Goal: Task Accomplishment & Management: Use online tool/utility

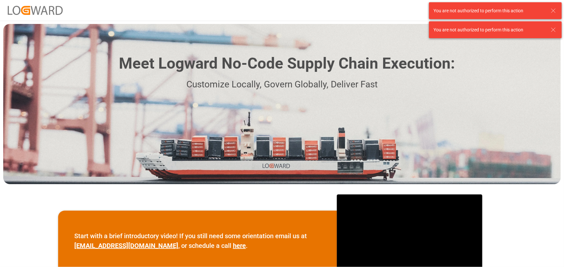
click at [557, 12] on icon at bounding box center [554, 11] width 8 height 8
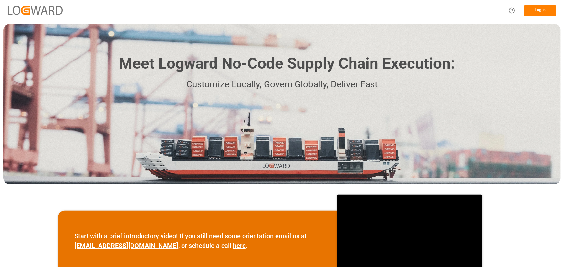
click at [553, 26] on div "You are not authorized to perform this action You are not authorized to perform…" at bounding box center [495, 20] width 137 height 40
click at [529, 10] on button "Log In" at bounding box center [540, 10] width 32 height 11
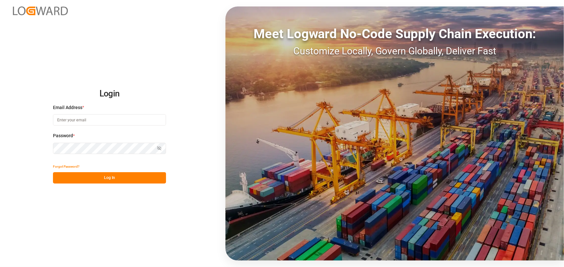
type input "[EMAIL_ADDRESS][PERSON_NAME][PERSON_NAME][DOMAIN_NAME]"
click at [115, 186] on div "Login Email Address * [EMAIL_ADDRESS][PERSON_NAME][PERSON_NAME][DOMAIN_NAME] Pa…" at bounding box center [282, 133] width 564 height 267
click at [115, 180] on button "Log In" at bounding box center [109, 177] width 113 height 11
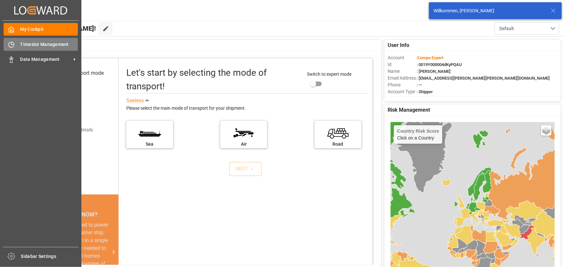
click at [22, 47] on span "Timeslot Management" at bounding box center [49, 44] width 58 height 7
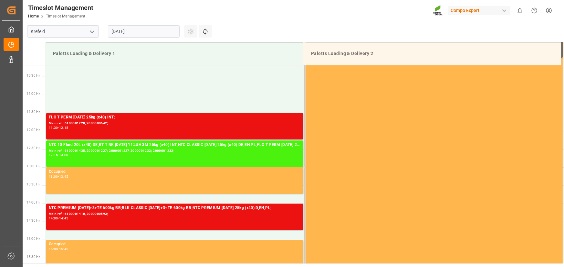
scroll to position [394, 0]
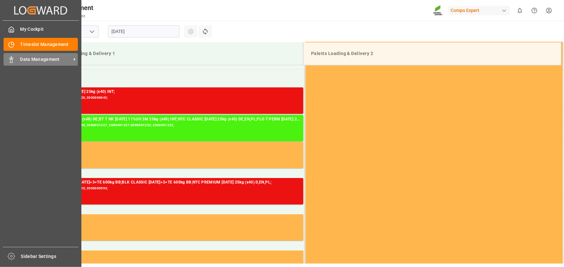
click at [45, 58] on span "Data Management" at bounding box center [45, 59] width 51 height 7
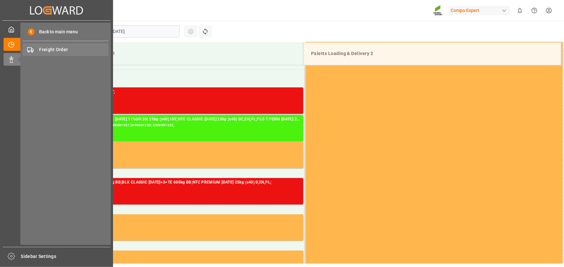
click at [57, 52] on span "Freight Order" at bounding box center [73, 49] width 69 height 7
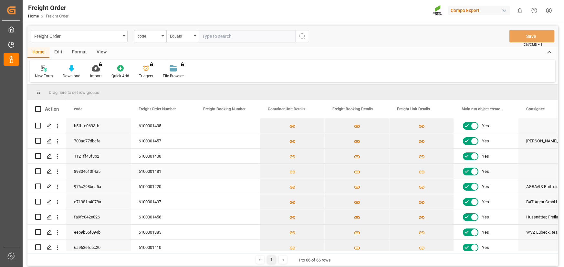
click at [171, 166] on div "6100001481" at bounding box center [163, 171] width 65 height 15
click at [49, 172] on icon "Press SPACE to select this row." at bounding box center [49, 171] width 5 height 5
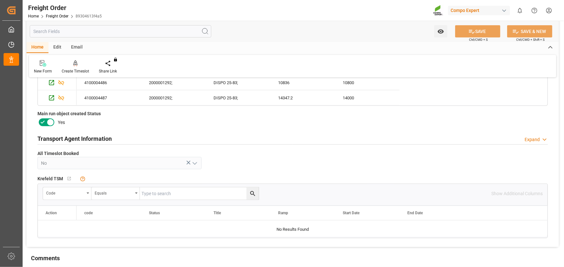
scroll to position [250, 0]
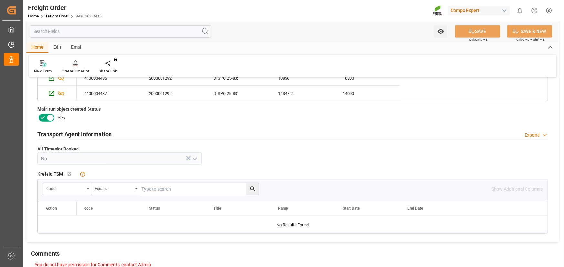
click at [80, 68] on div "Create Timeslot" at bounding box center [75, 67] width 37 height 14
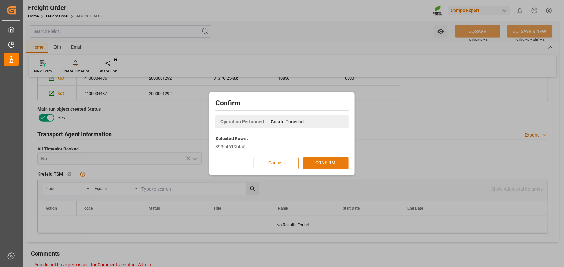
click at [343, 164] on button "CONFIRM" at bounding box center [325, 163] width 45 height 12
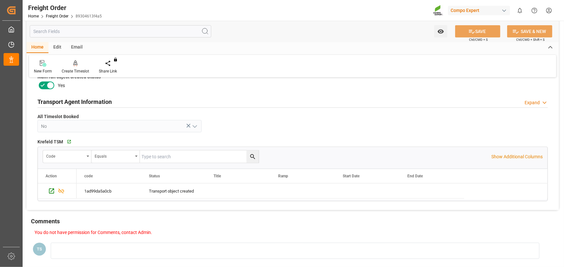
scroll to position [281, 0]
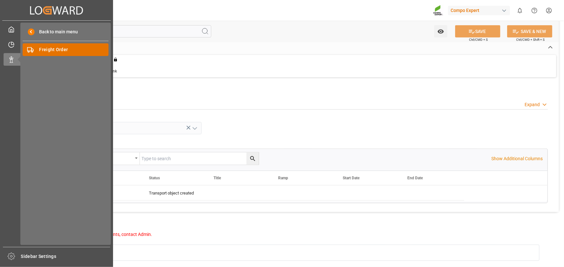
click at [39, 52] on span "Freight Order" at bounding box center [73, 49] width 69 height 7
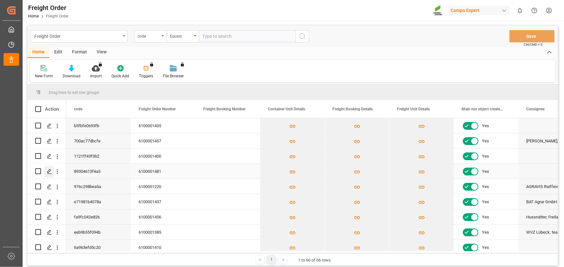
click at [48, 174] on div "Press SPACE to select this row." at bounding box center [49, 171] width 10 height 12
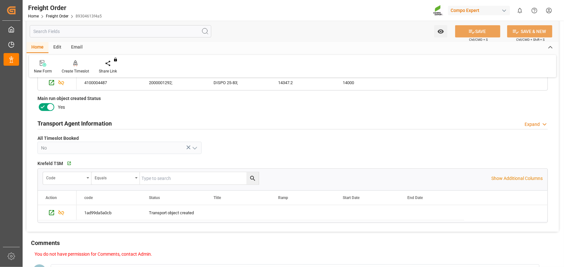
scroll to position [267, 0]
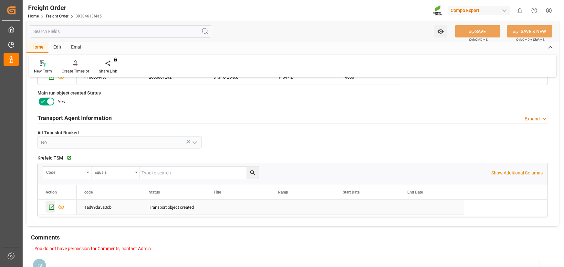
click at [52, 207] on icon "Press SPACE to select this row." at bounding box center [51, 207] width 7 height 7
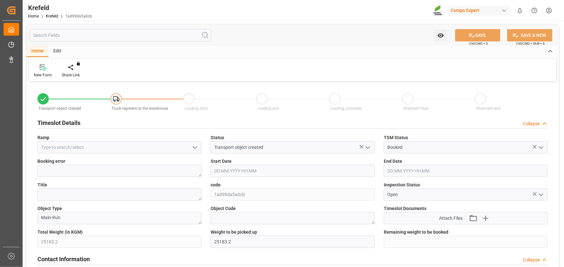
type input "28.08.2025 08:09"
type input "28.08.2025 09:39"
click at [194, 149] on icon "open menu" at bounding box center [195, 148] width 8 height 8
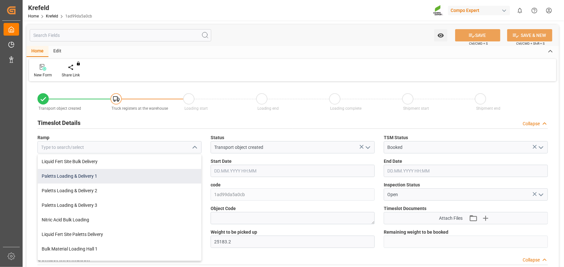
click at [89, 178] on div "Paletts Loading & Delivery 1" at bounding box center [120, 176] width 164 height 15
type input "Paletts Loading & Delivery 1"
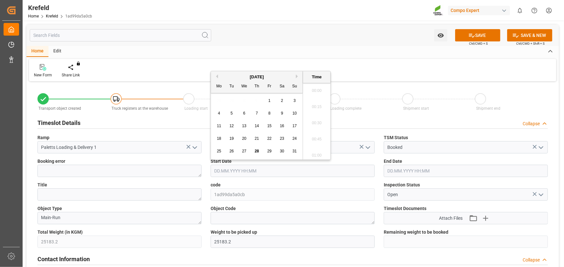
click at [269, 169] on input "text" at bounding box center [293, 171] width 164 height 12
click at [297, 76] on button "Next Month" at bounding box center [298, 76] width 4 height 4
click at [231, 102] on span "2" at bounding box center [232, 100] width 2 height 5
click at [319, 154] on li "12:00" at bounding box center [316, 153] width 27 height 16
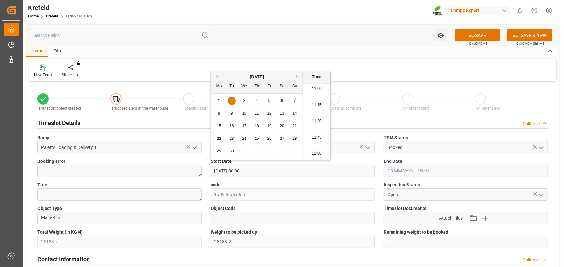
type input "02.09.2025 12:00"
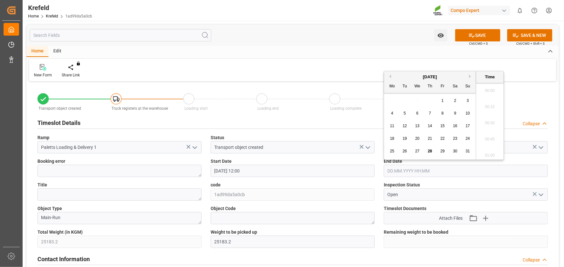
click at [406, 174] on input "text" at bounding box center [466, 171] width 164 height 12
click at [470, 76] on button "Next Month" at bounding box center [471, 76] width 4 height 4
click at [404, 101] on span "2" at bounding box center [405, 100] width 2 height 5
click at [496, 143] on li "12:45" at bounding box center [489, 145] width 27 height 16
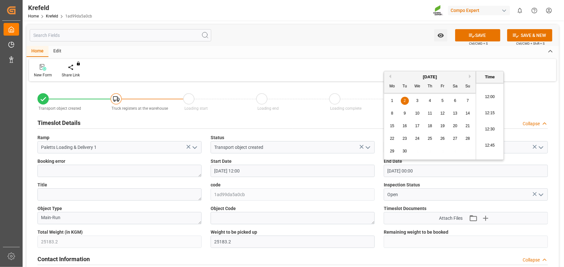
type input "02.09.2025 12:45"
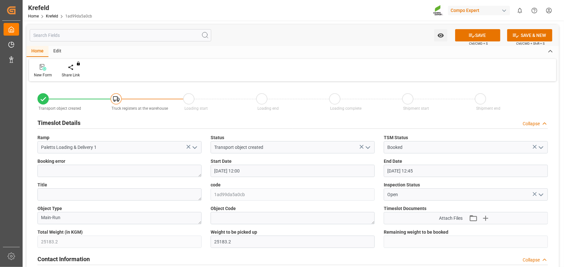
scroll to position [0, 0]
click at [469, 36] on icon at bounding box center [472, 35] width 7 height 7
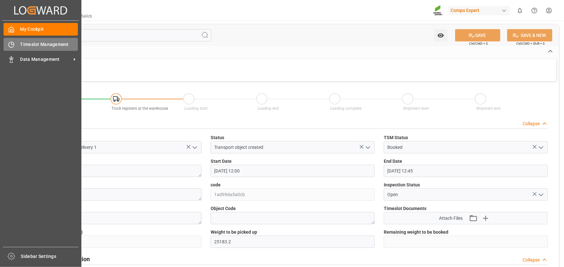
click at [20, 47] on div "Timeslot Management Timeslot Management" at bounding box center [41, 44] width 74 height 13
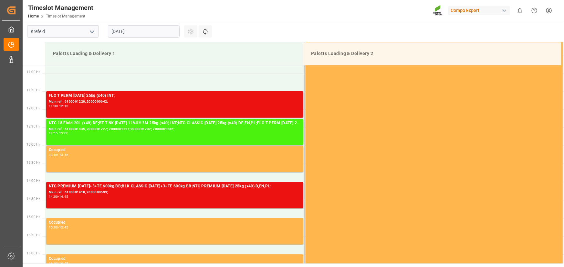
scroll to position [394, 0]
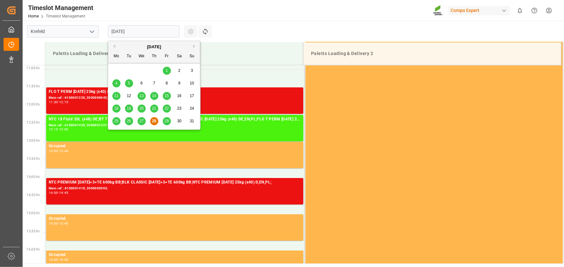
click at [122, 35] on input "[DATE]" at bounding box center [144, 31] width 72 height 12
click at [194, 46] on button "Next Month" at bounding box center [195, 46] width 4 height 4
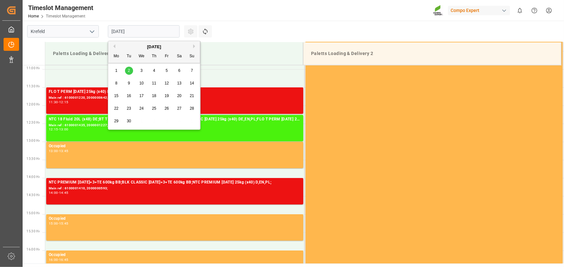
click at [130, 70] on span "2" at bounding box center [129, 70] width 2 height 5
